Goal: Use online tool/utility: Utilize a website feature to perform a specific function

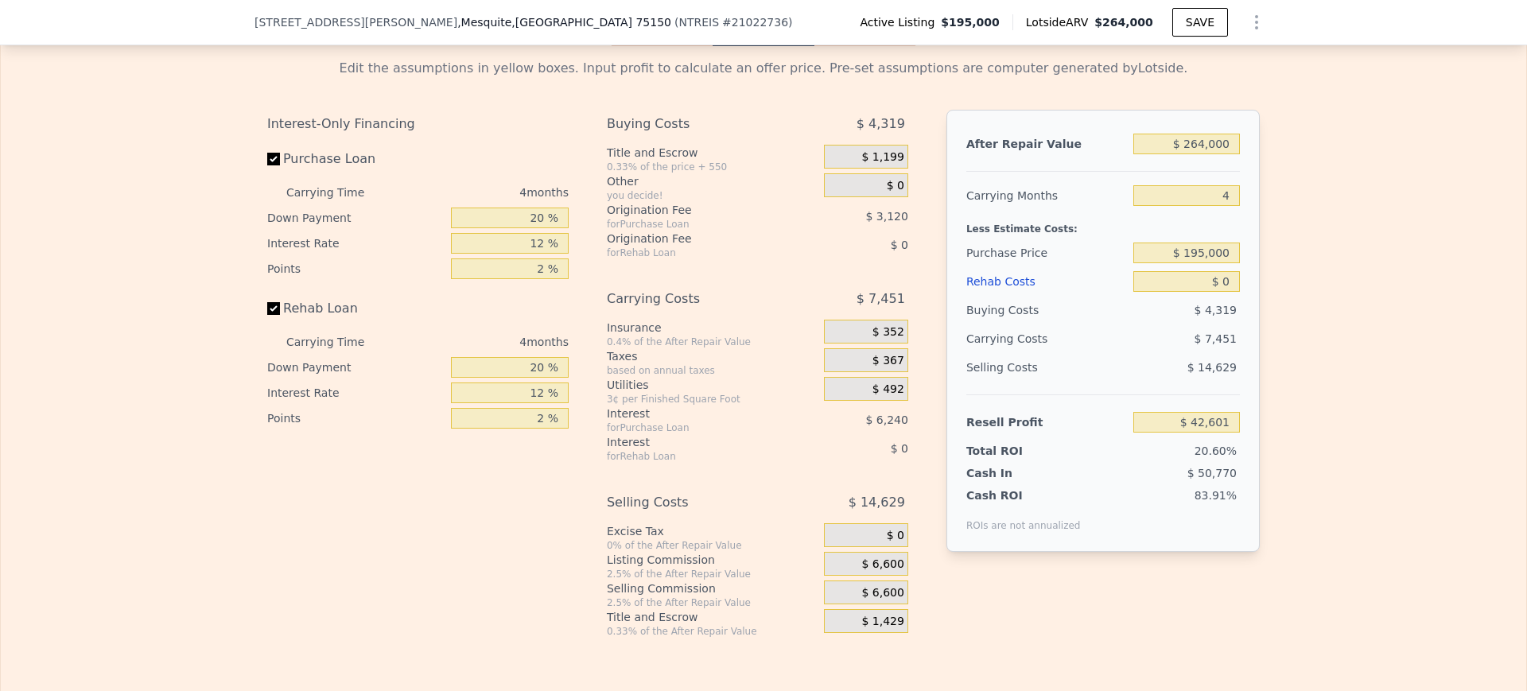
scroll to position [2357, 0]
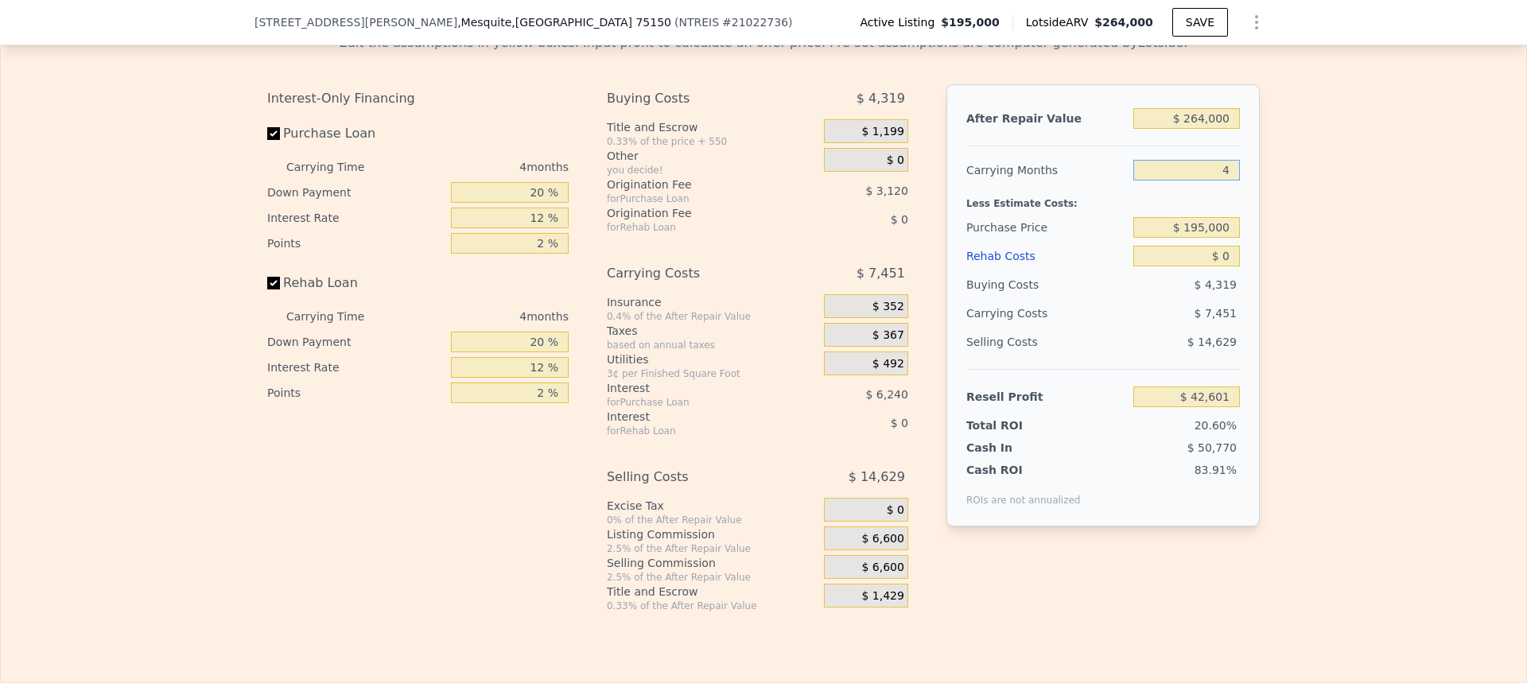
drag, startPoint x: 1210, startPoint y: 197, endPoint x: 1343, endPoint y: 224, distance: 135.6
click at [1343, 224] on div "Edit the assumptions in yellow boxes. Input profit to calculate an offer price.…" at bounding box center [764, 317] width 1526 height 592
type input "6"
type input "$ 38,874"
type input "6"
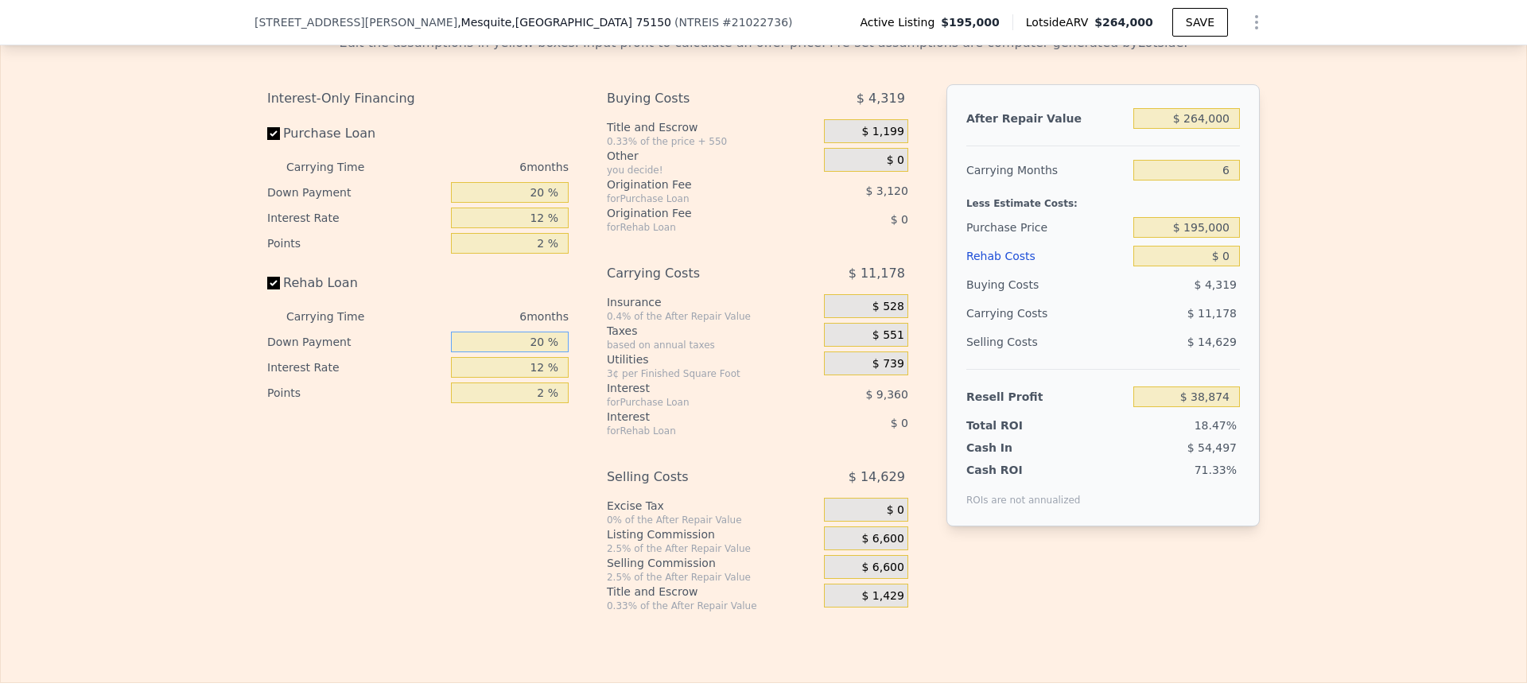
drag, startPoint x: 515, startPoint y: 371, endPoint x: 705, endPoint y: 342, distance: 193.1
click at [705, 342] on div "Interest-Only Financing Purchase Loan Carrying Time 6 months Down Payment 20 % …" at bounding box center [763, 348] width 993 height 528
type input "0 %"
click at [1376, 379] on div "Edit the assumptions in yellow boxes. Input profit to calculate an offer price.…" at bounding box center [764, 317] width 1526 height 592
drag, startPoint x: 523, startPoint y: 424, endPoint x: 659, endPoint y: 438, distance: 136.0
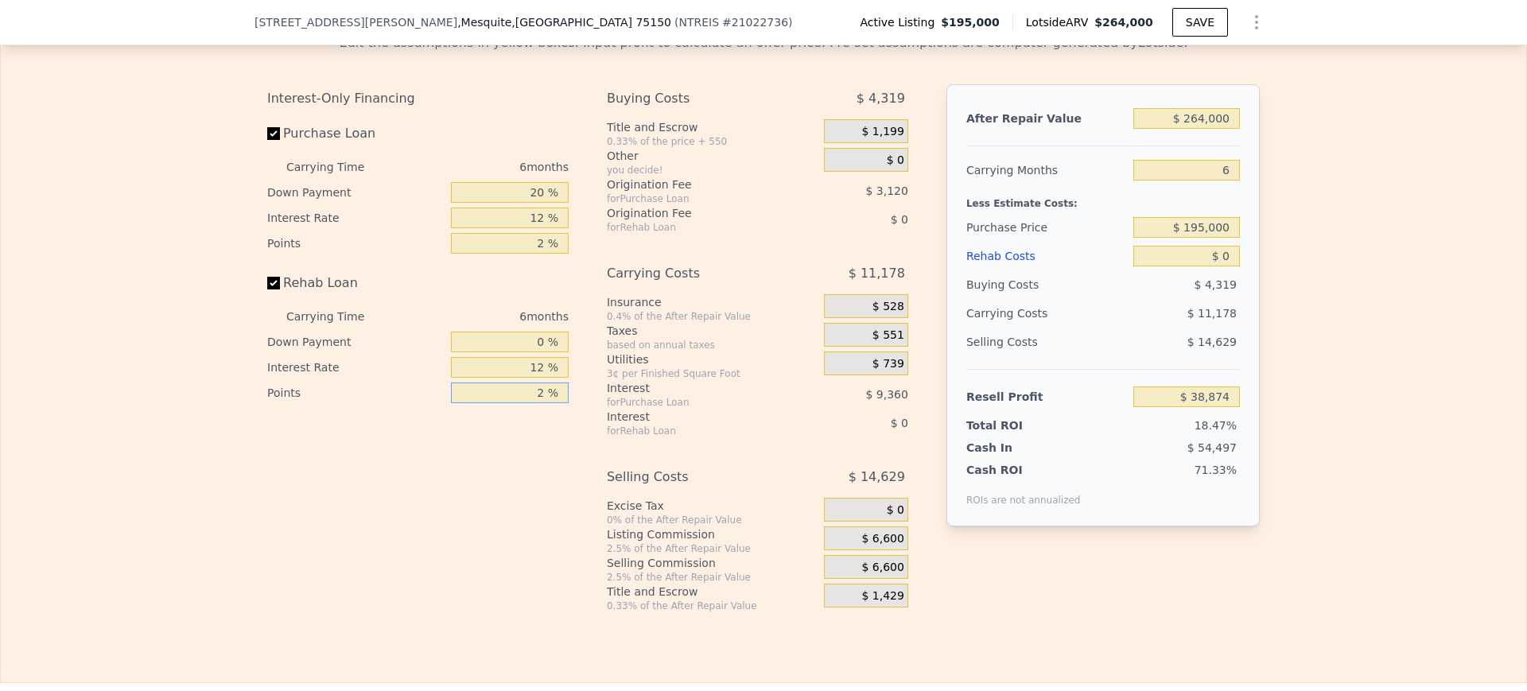
click at [659, 438] on div "Interest-Only Financing Purchase Loan Carrying Time 6 months Down Payment 20 % …" at bounding box center [763, 348] width 993 height 528
type input "0 %"
click at [1314, 385] on div "Edit the assumptions in yellow boxes. Input profit to calculate an offer price.…" at bounding box center [764, 317] width 1526 height 592
drag, startPoint x: 1203, startPoint y: 282, endPoint x: 1250, endPoint y: 290, distance: 47.6
click at [1250, 290] on div "After Repair Value $ 264,000 Carrying Months 6 Less Estimate Costs: Purchase Pr…" at bounding box center [1102, 305] width 313 height 442
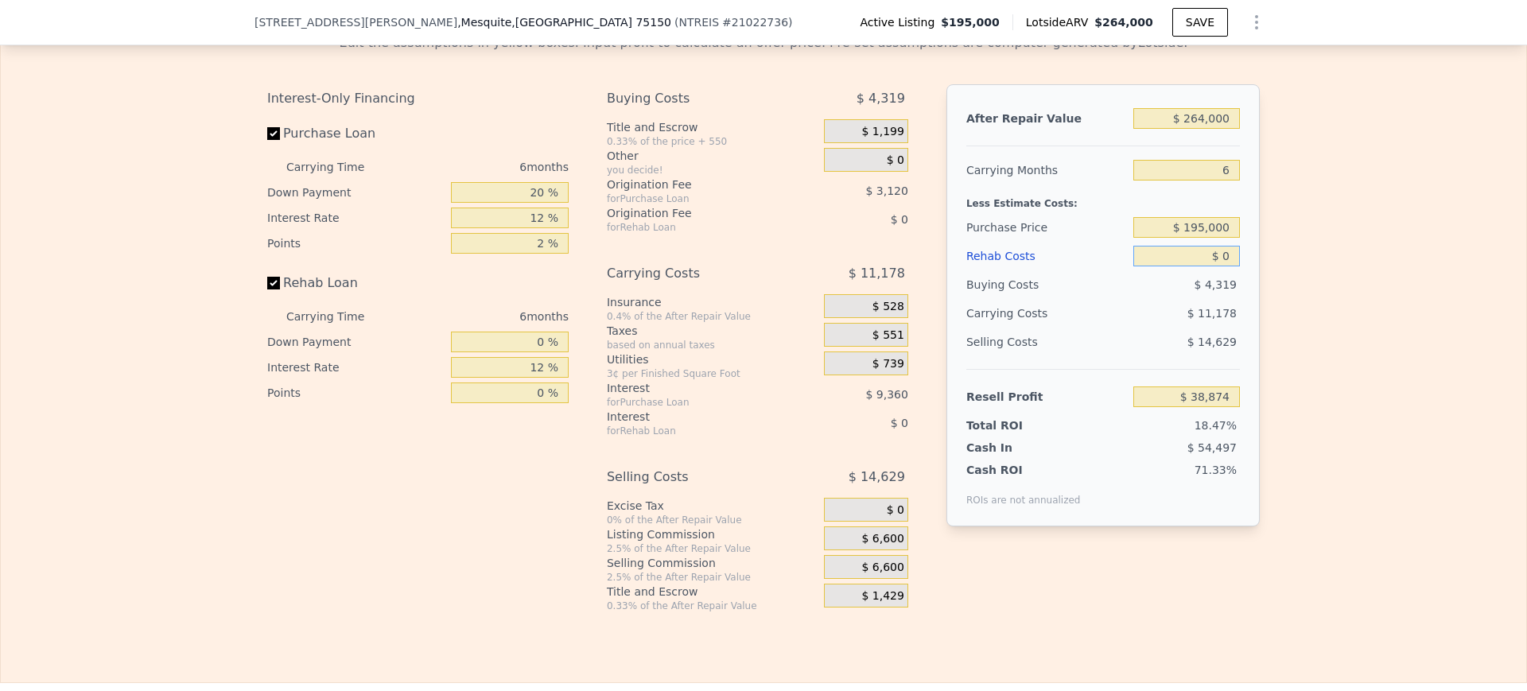
type input "$ 6"
type input "$ 38,868"
type input "$ 65"
type input "$ 38,803"
type input "$ 6,500"
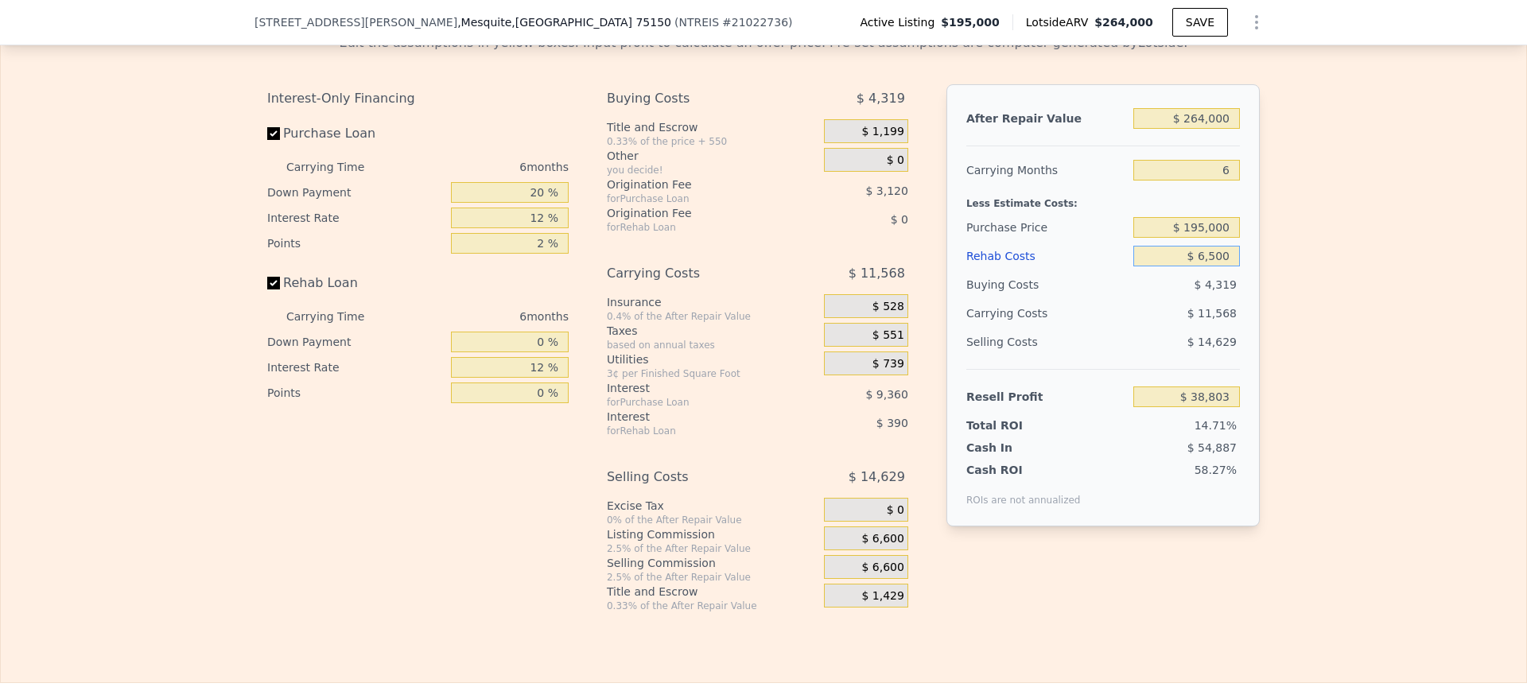
type input "$ 38,182"
type input "$ 65,000"
type input "-$ 30,026"
type input "$ 65,000"
click at [1434, 302] on div "Edit the assumptions in yellow boxes. Input profit to calculate an offer price.…" at bounding box center [764, 317] width 1526 height 592
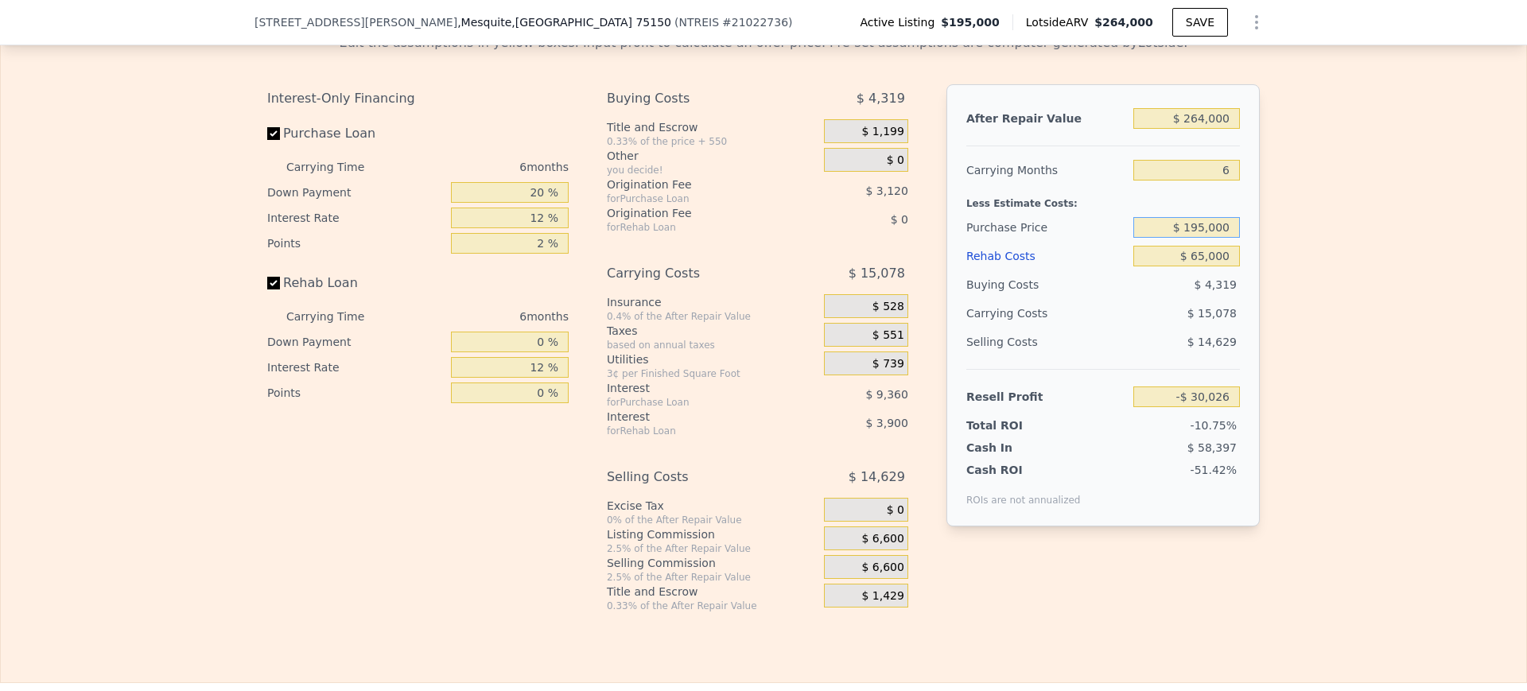
drag, startPoint x: 1166, startPoint y: 256, endPoint x: 1343, endPoint y: 256, distance: 176.6
click at [1343, 256] on div "Edit the assumptions in yellow boxes. Input profit to calculate an offer price.…" at bounding box center [764, 317] width 1526 height 592
type input "$ 150,000"
type input "$ 18,003"
click at [1343, 256] on div "Edit the assumptions in yellow boxes. Input profit to calculate an offer price.…" at bounding box center [764, 317] width 1526 height 592
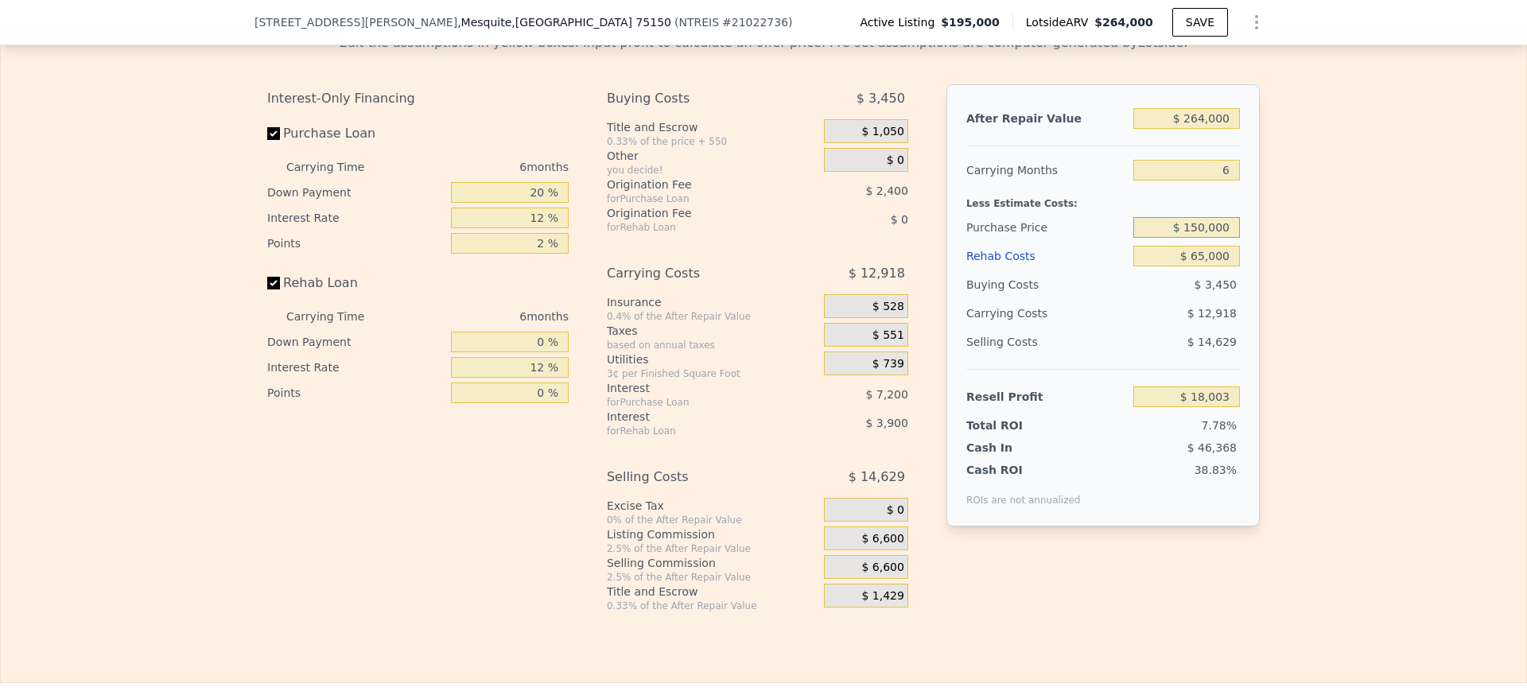
drag, startPoint x: 1168, startPoint y: 256, endPoint x: 1413, endPoint y: 241, distance: 246.2
click at [1413, 241] on div "Edit the assumptions in yellow boxes. Input profit to calculate an offer price.…" at bounding box center [764, 317] width 1526 height 592
type input "$ 135,000"
type input "$ 34,013"
click at [1413, 241] on div "Edit the assumptions in yellow boxes. Input profit to calculate an offer price.…" at bounding box center [764, 317] width 1526 height 592
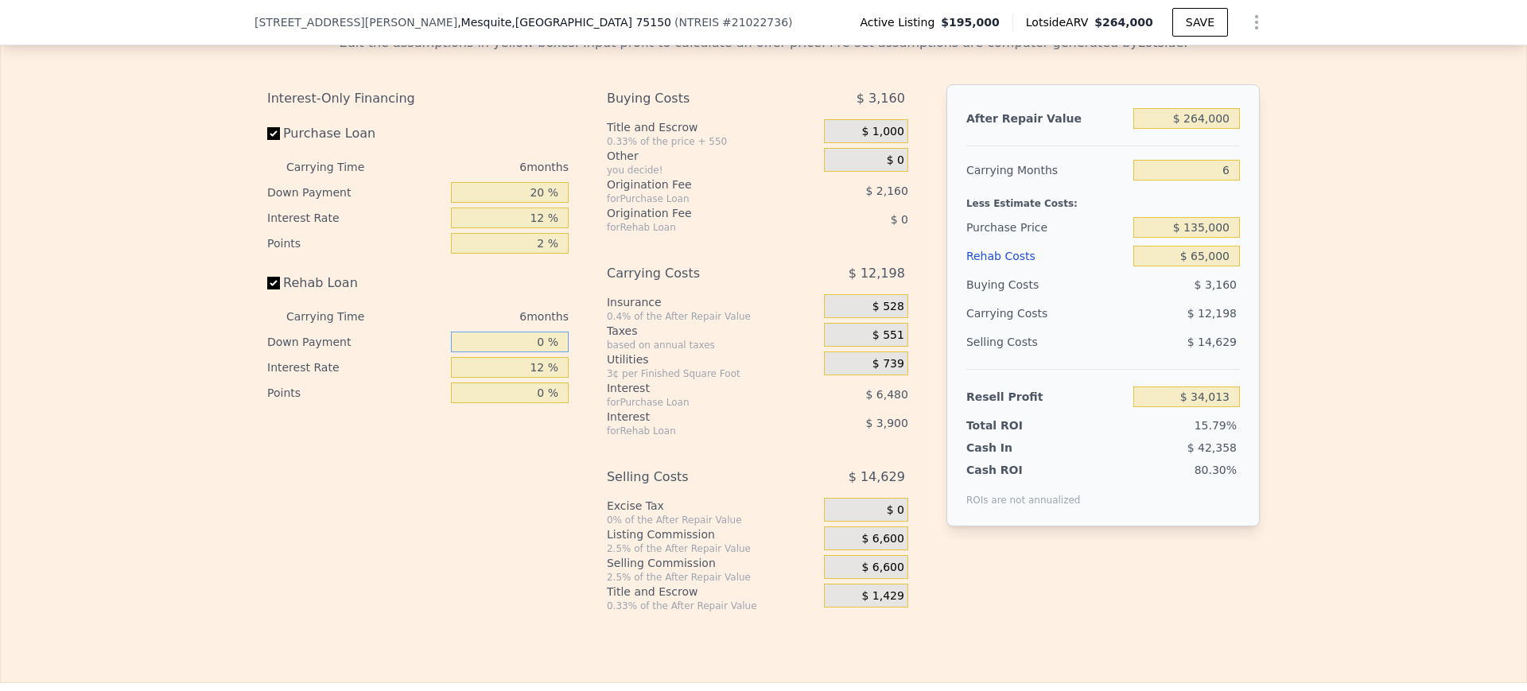
drag, startPoint x: 524, startPoint y: 367, endPoint x: 604, endPoint y: 371, distance: 79.6
click at [604, 371] on div "Interest-Only Financing Purchase Loan Carrying Time 6 months Down Payment 20 % …" at bounding box center [763, 348] width 993 height 528
type input "20 %"
type input "$ 34,793"
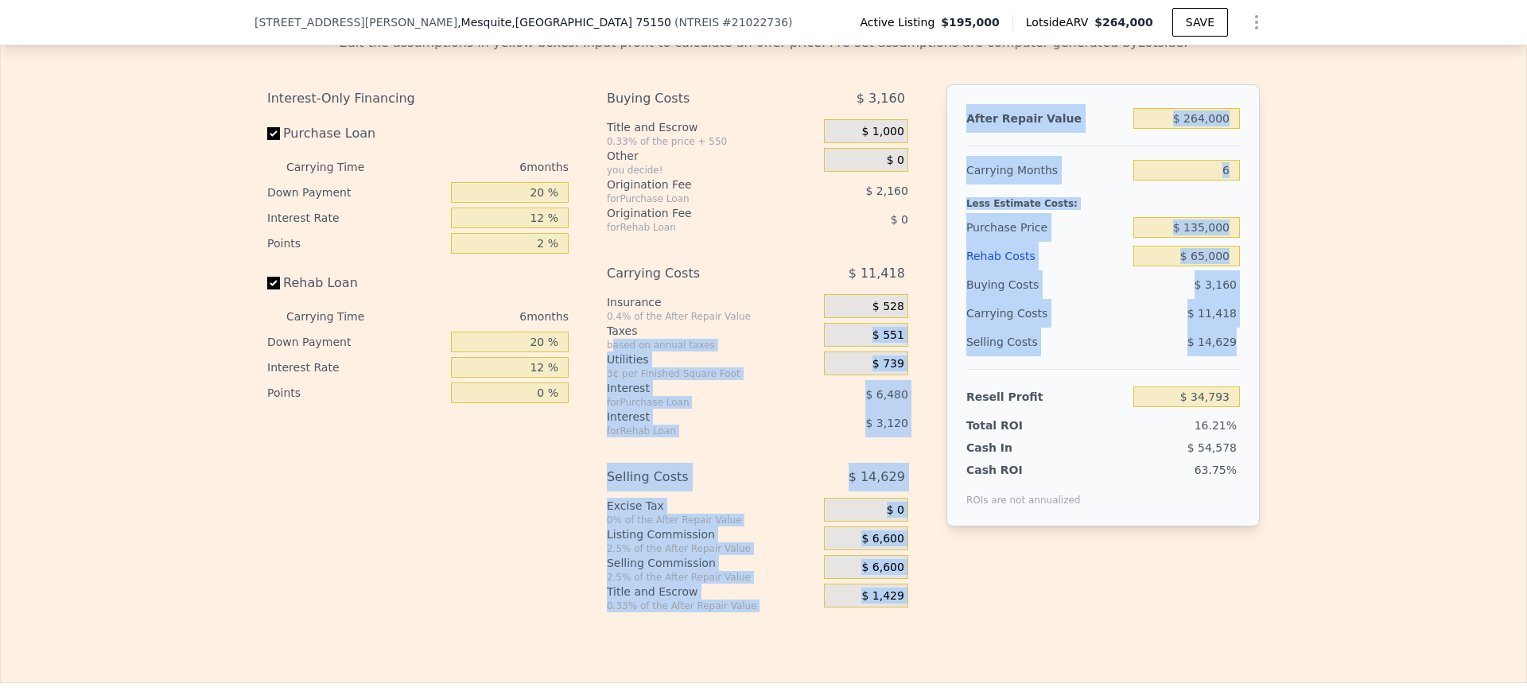
drag, startPoint x: 604, startPoint y: 371, endPoint x: 1288, endPoint y: 352, distance: 685.1
click at [1288, 352] on div "Edit the assumptions in yellow boxes. Input profit to calculate an offer price.…" at bounding box center [764, 317] width 1526 height 592
click at [1339, 332] on div "Edit the assumptions in yellow boxes. Input profit to calculate an offer price.…" at bounding box center [764, 317] width 1526 height 592
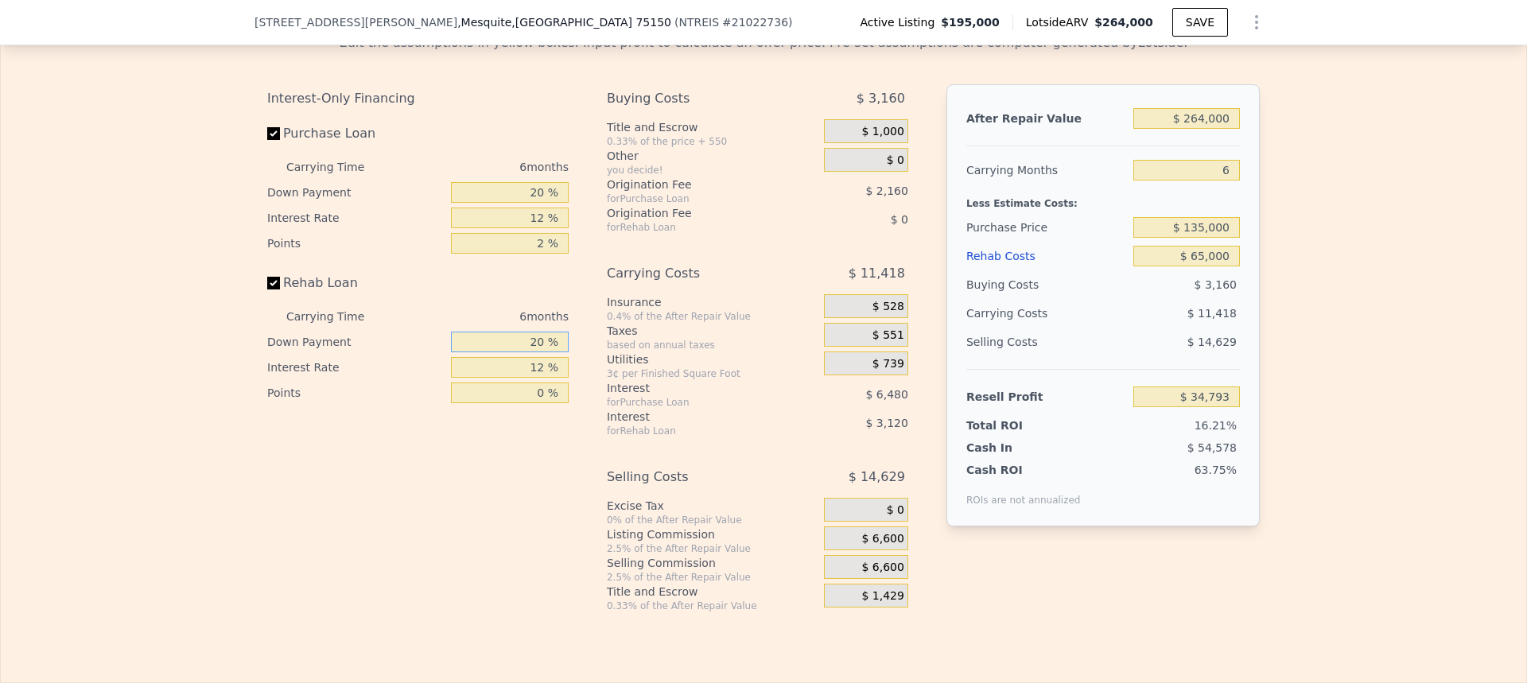
drag, startPoint x: 508, startPoint y: 375, endPoint x: 664, endPoint y: 394, distance: 157.0
click at [664, 394] on div "Interest-Only Financing Purchase Loan Carrying Time 6 months Down Payment 20 % …" at bounding box center [763, 348] width 993 height 528
type input "0 %"
type input "$ 34,013"
type input "0 %"
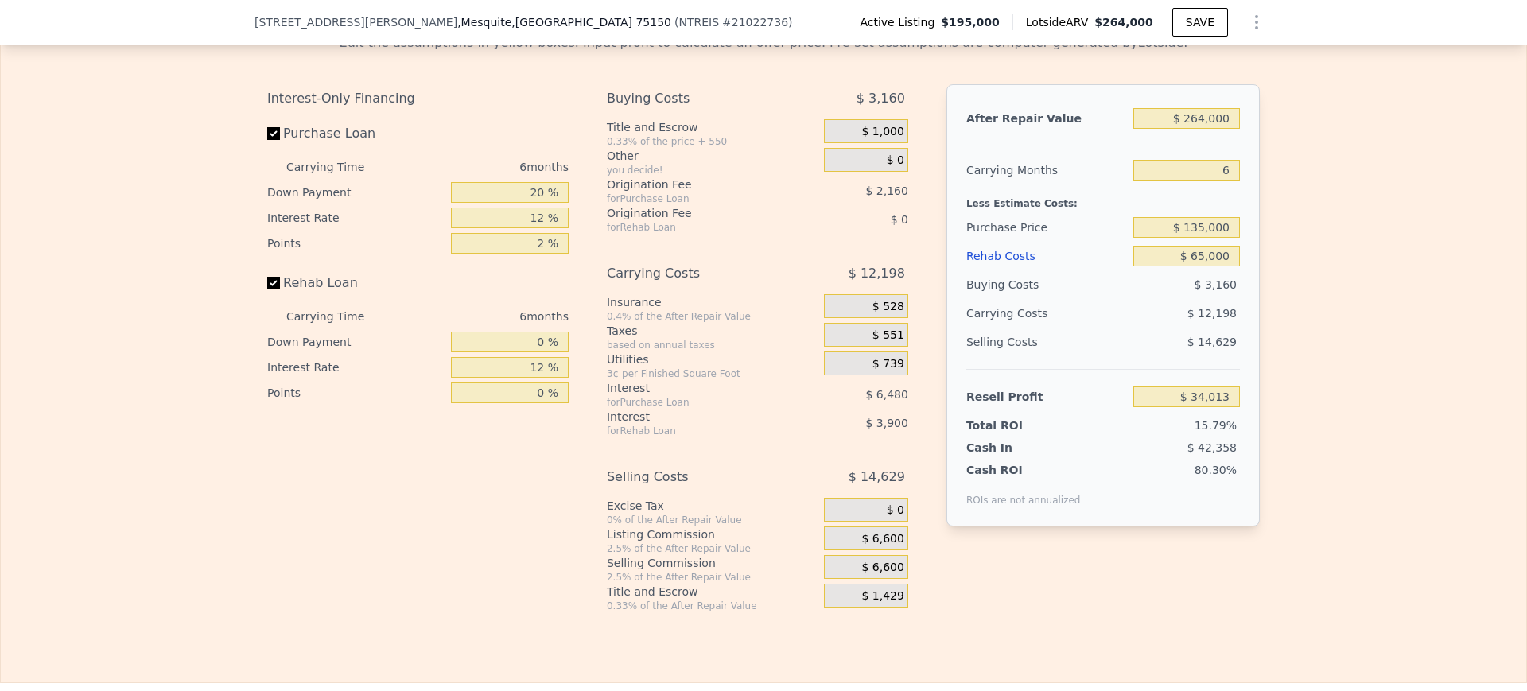
click at [1381, 262] on div "Edit the assumptions in yellow boxes. Input profit to calculate an offer price.…" at bounding box center [764, 317] width 1526 height 592
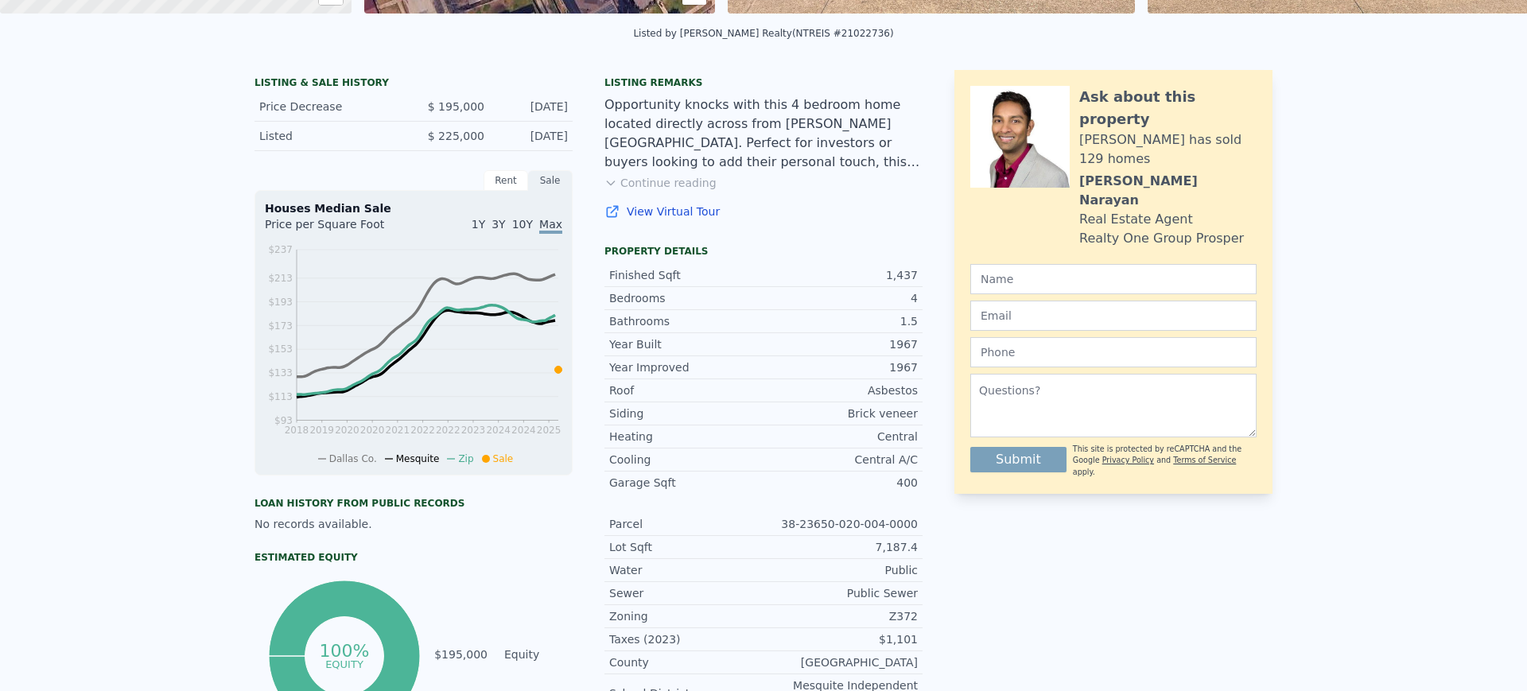
scroll to position [0, 0]
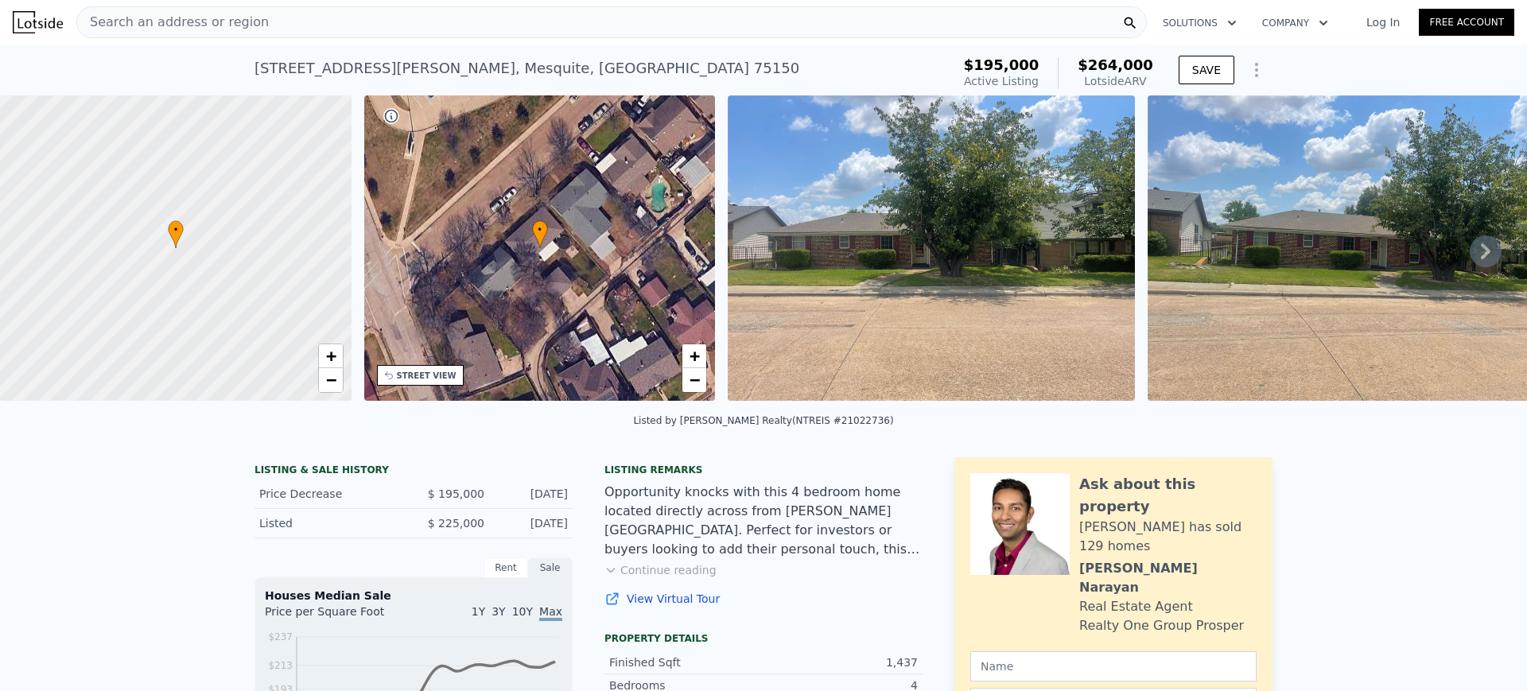
click at [468, 24] on div "Search an address or region" at bounding box center [611, 22] width 1071 height 32
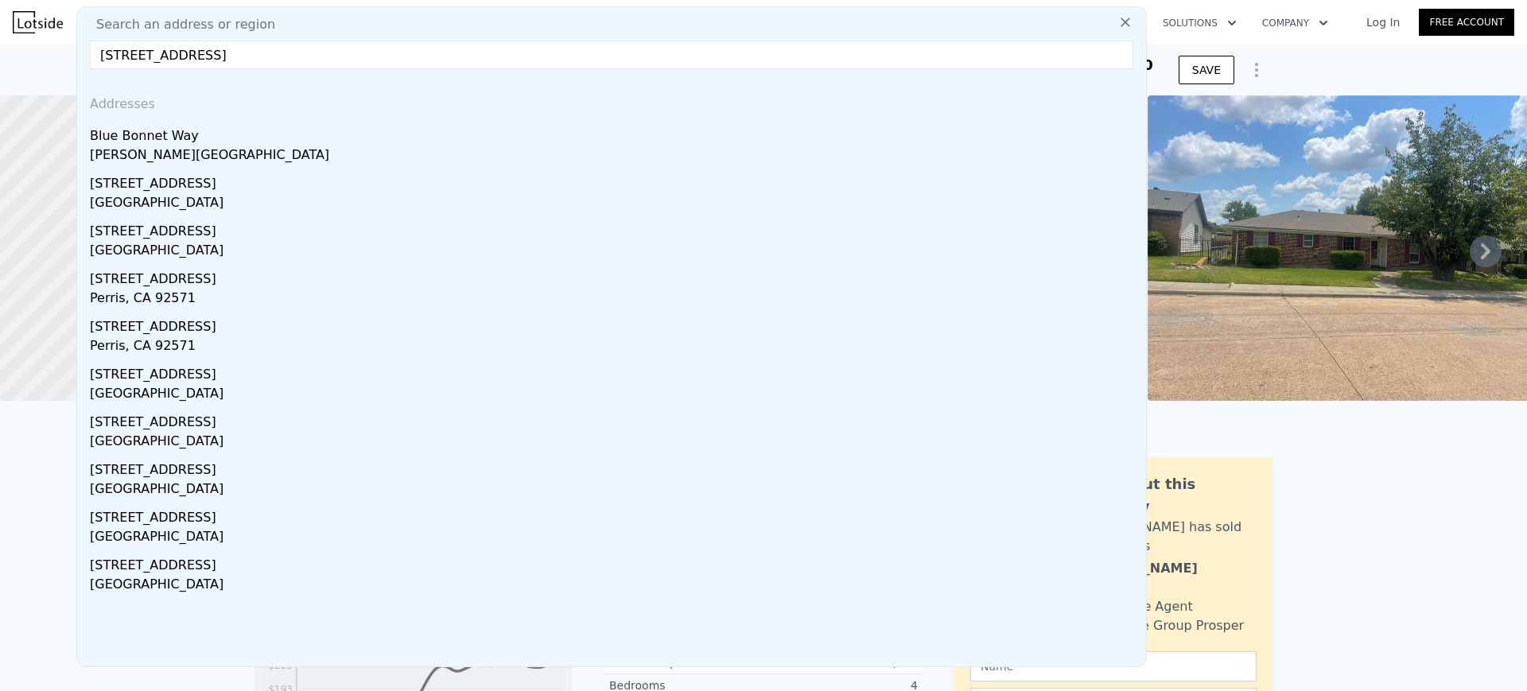
click at [468, 24] on div "Search an address or region" at bounding box center [612, 24] width 1056 height 19
click at [283, 63] on input "[STREET_ADDRESS]" at bounding box center [612, 55] width 1044 height 29
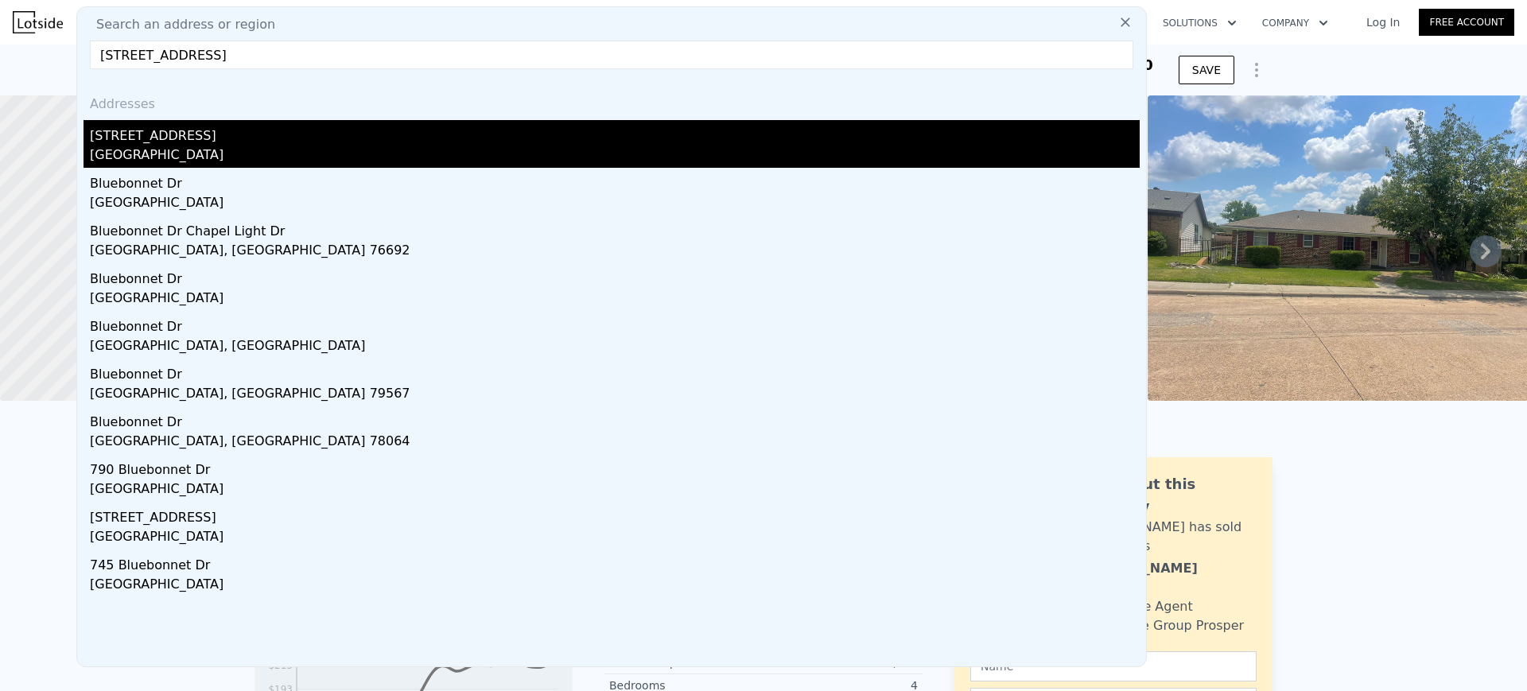
type input "[STREET_ADDRESS]"
click at [162, 152] on div "[GEOGRAPHIC_DATA]" at bounding box center [615, 157] width 1050 height 22
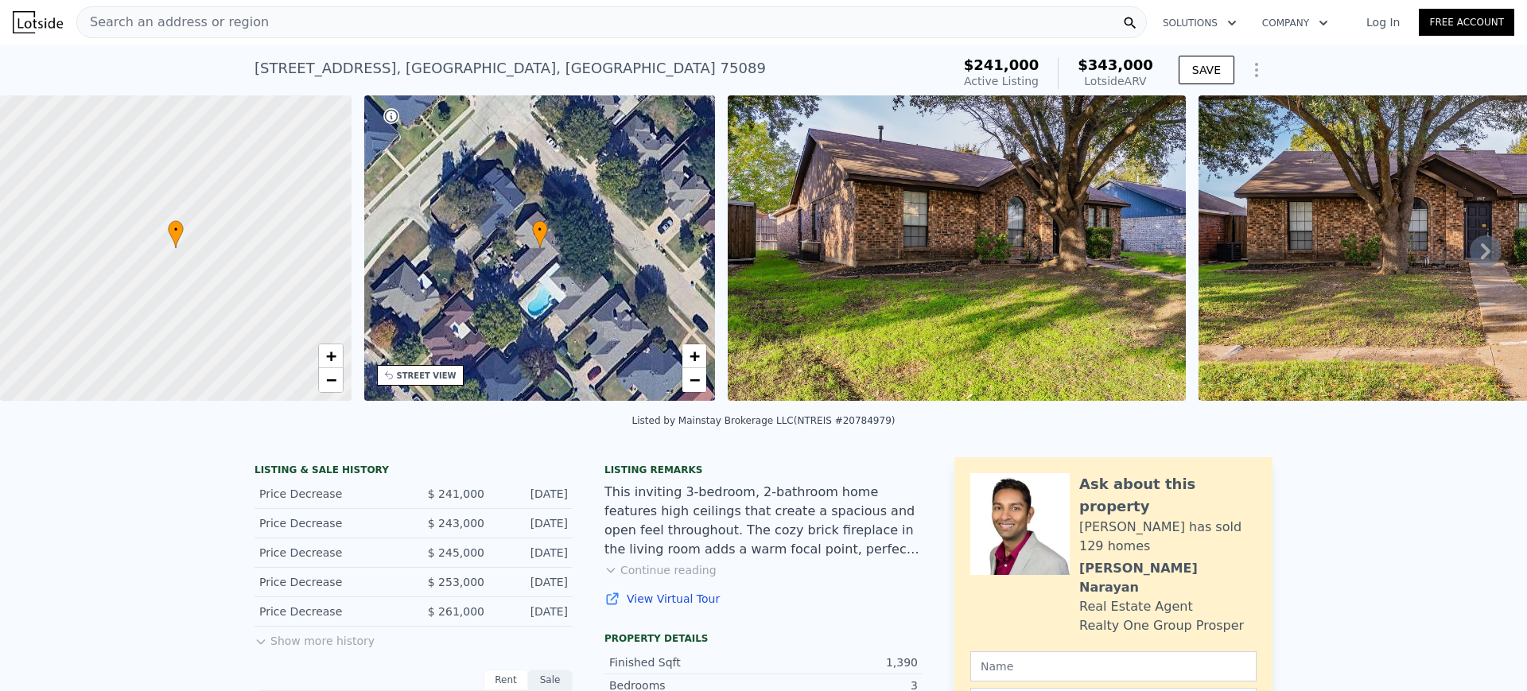
click at [322, 12] on div "Search an address or region" at bounding box center [611, 22] width 1071 height 32
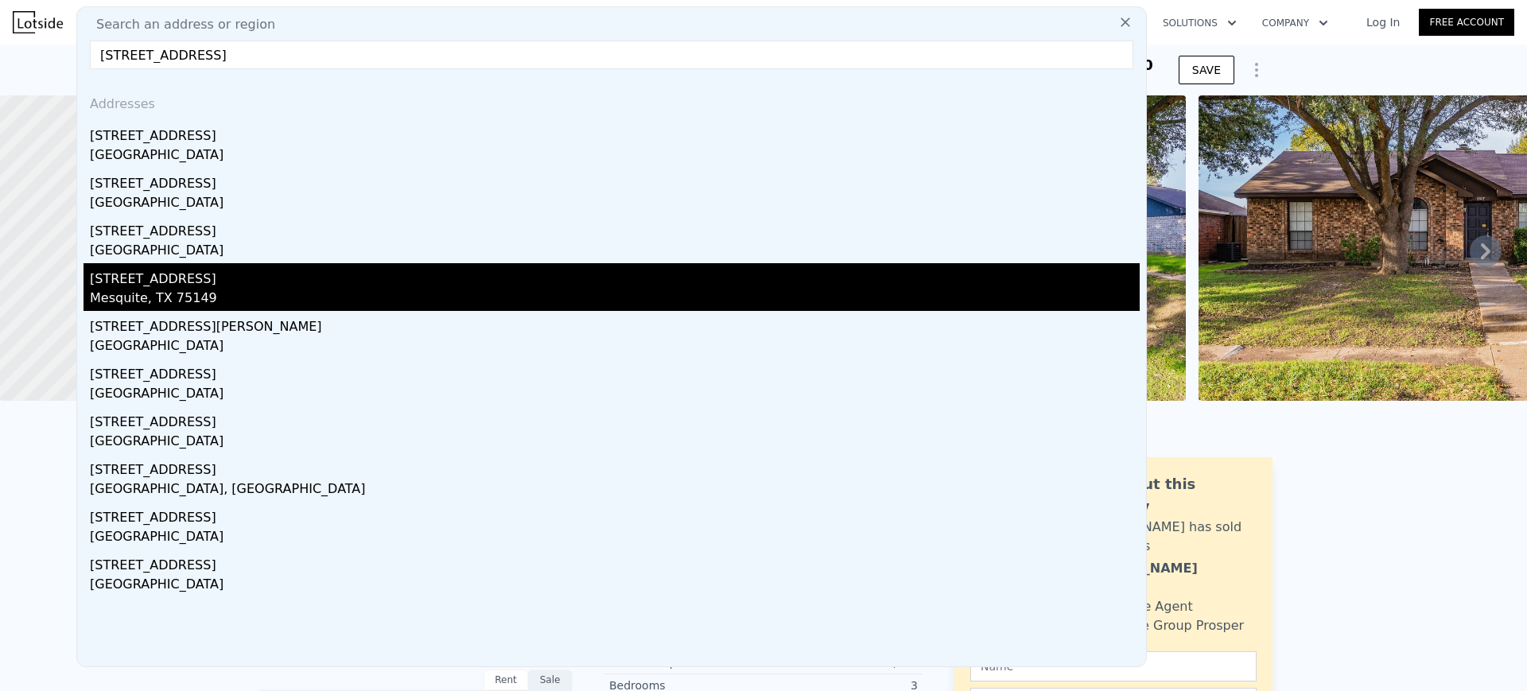
type input "[STREET_ADDRESS]"
click at [190, 291] on div "Mesquite, TX 75149" at bounding box center [615, 300] width 1050 height 22
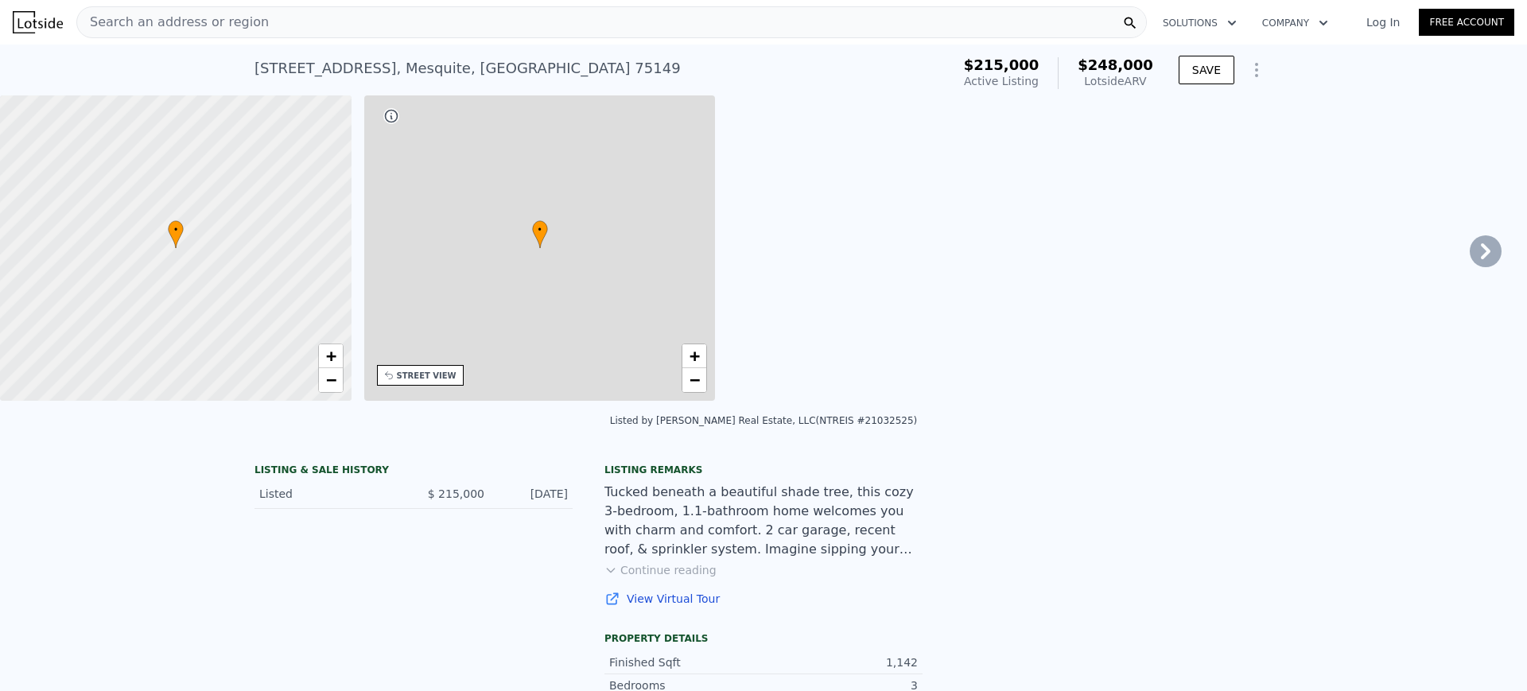
type input "3"
type input "1"
type input "936"
type input "1403"
type input "4965.84"
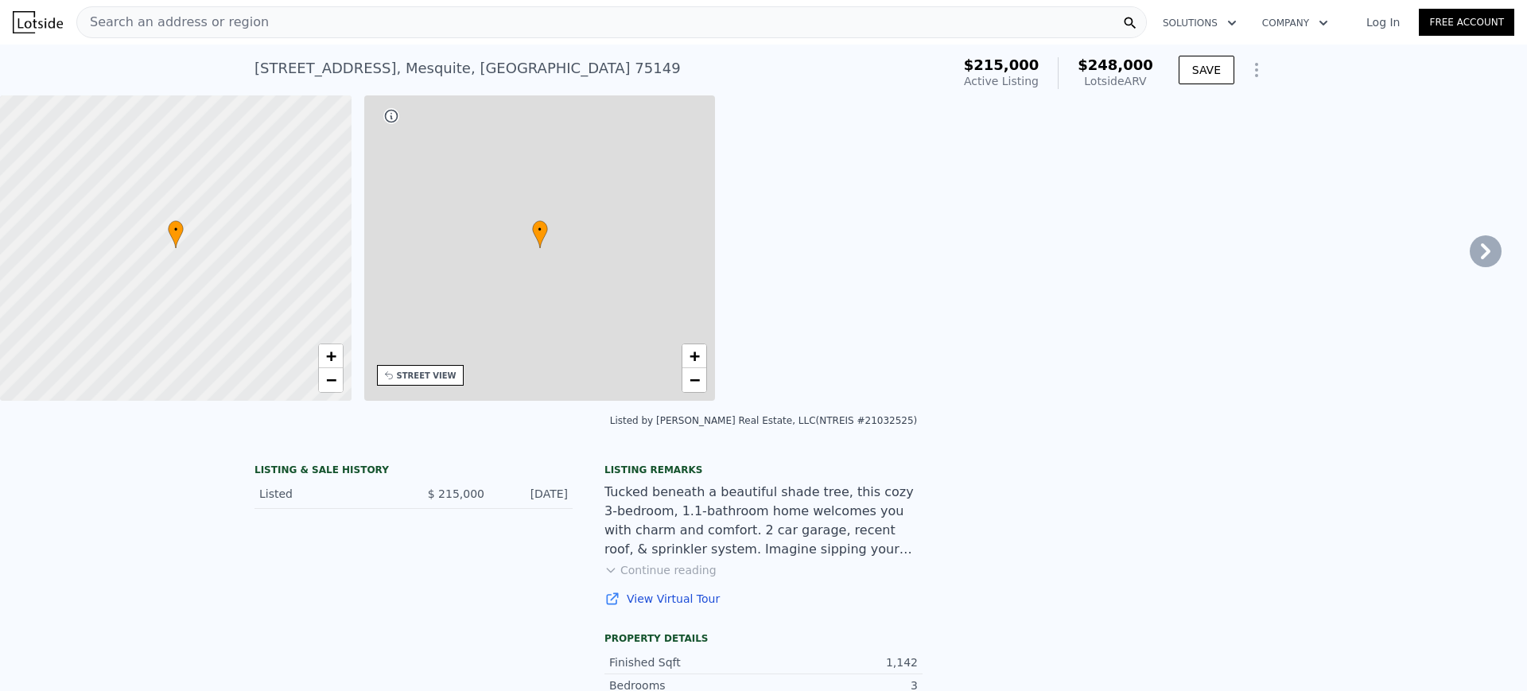
type input "9191.16"
type input "$ 248,000"
type input "$ 6,830"
